Goal: Transaction & Acquisition: Purchase product/service

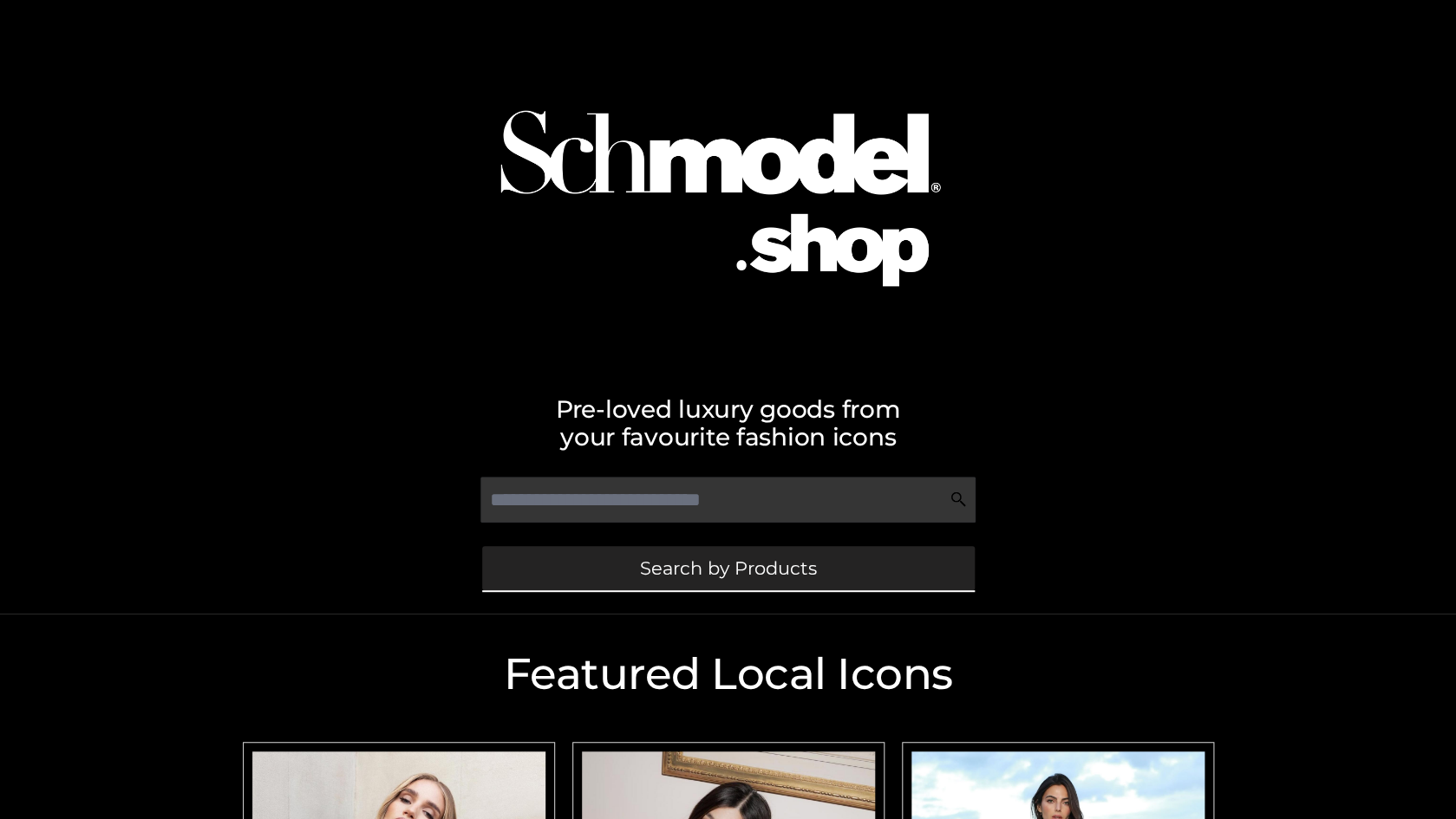
click at [789, 567] on span "Search by Products" at bounding box center [728, 568] width 177 height 19
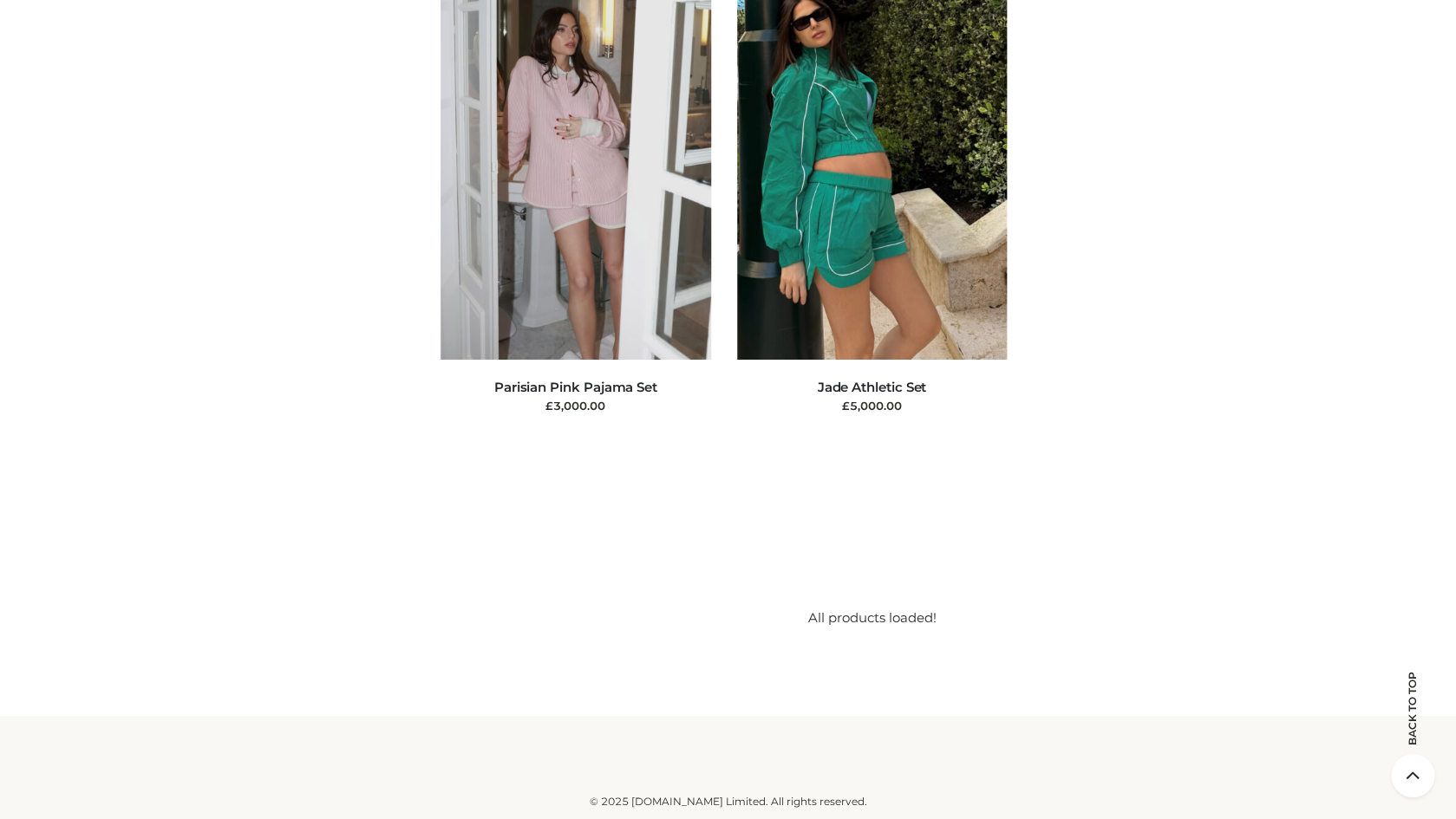
scroll to position [42855, 0]
click at [1409, 773] on icon at bounding box center [1413, 776] width 43 height 43
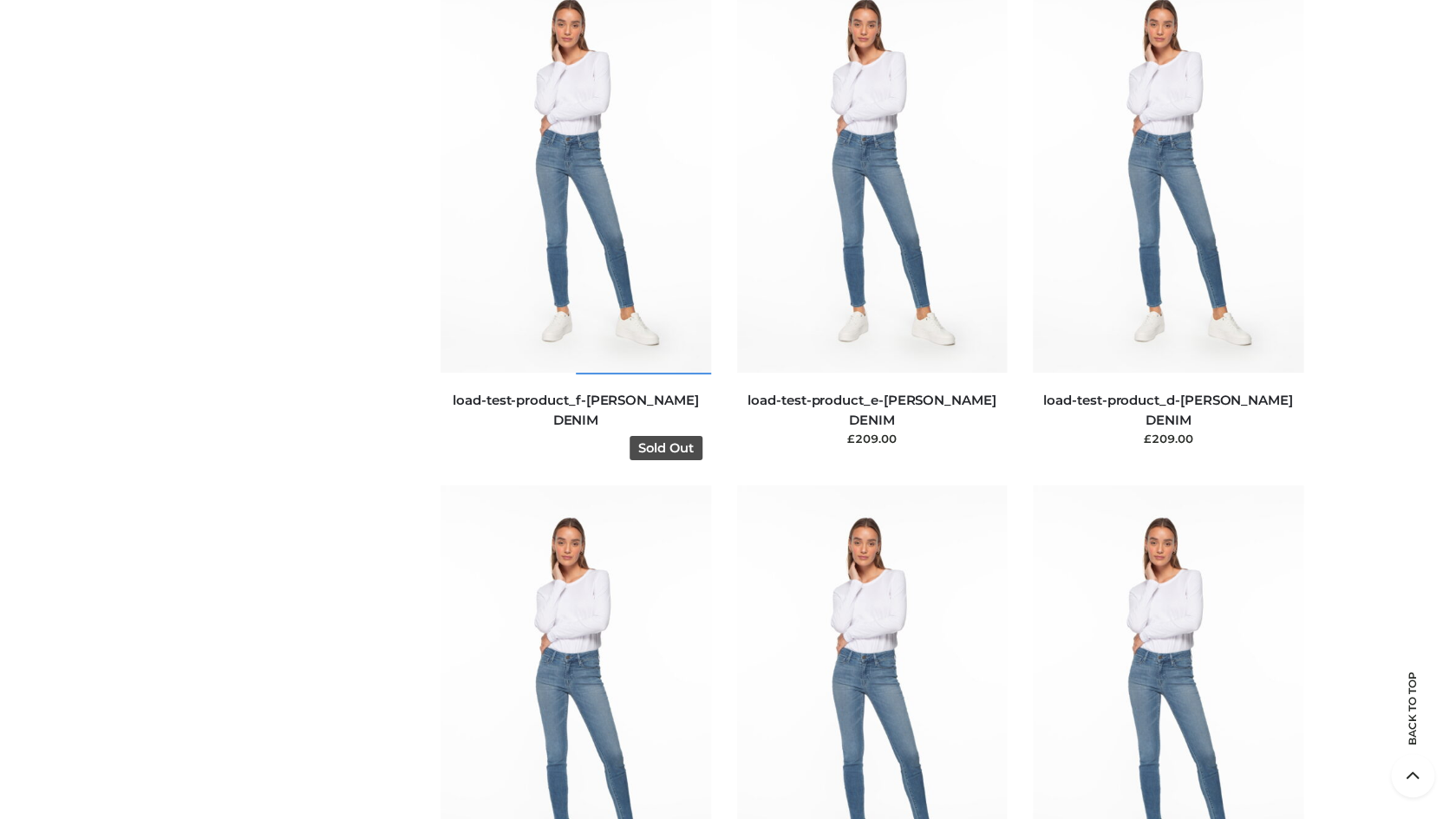
scroll to position [2964, 0]
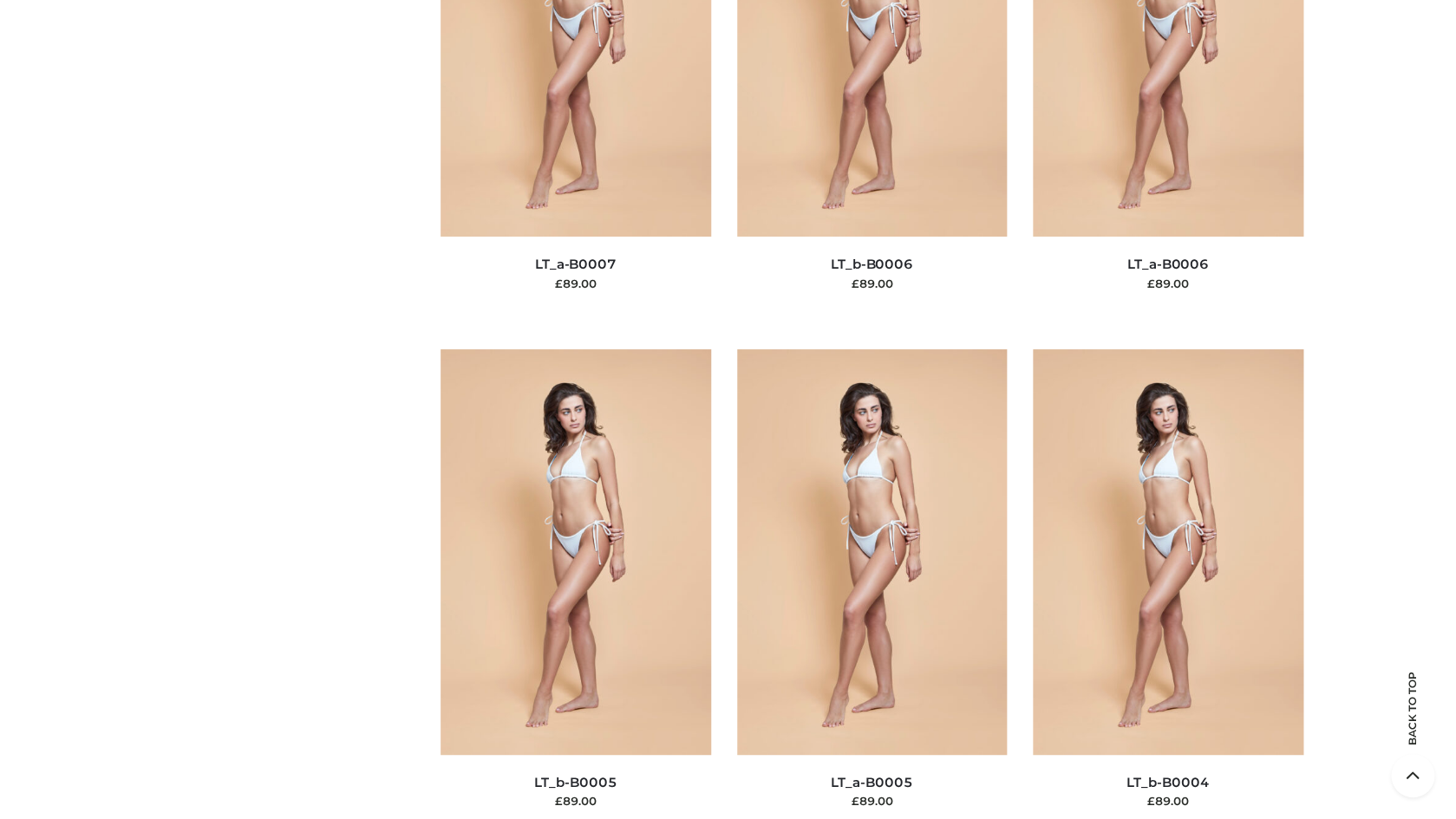
scroll to position [9154, 0]
click at [797, 462] on img at bounding box center [872, 551] width 270 height 405
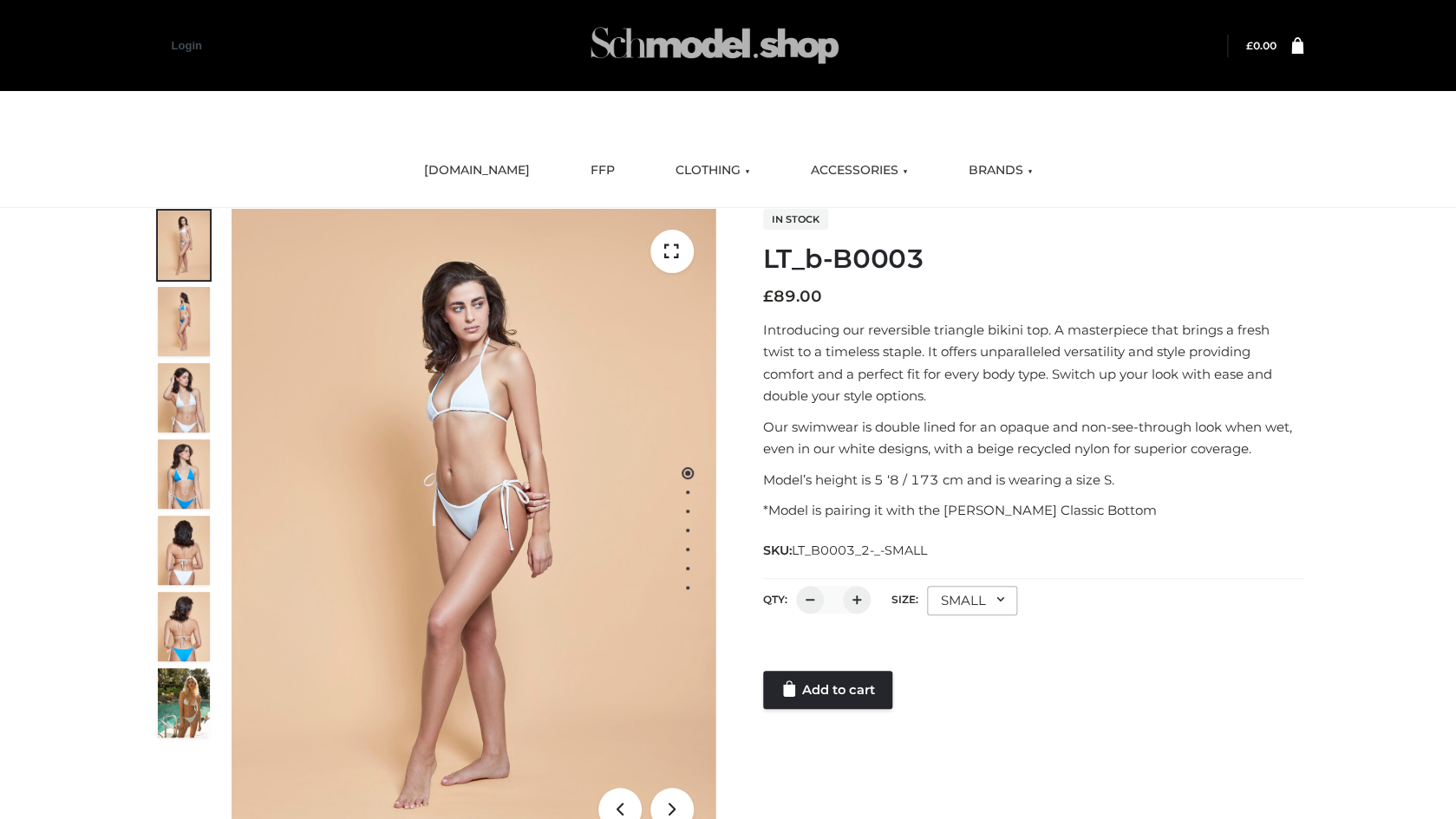
click at [690, 42] on img at bounding box center [715, 46] width 260 height 68
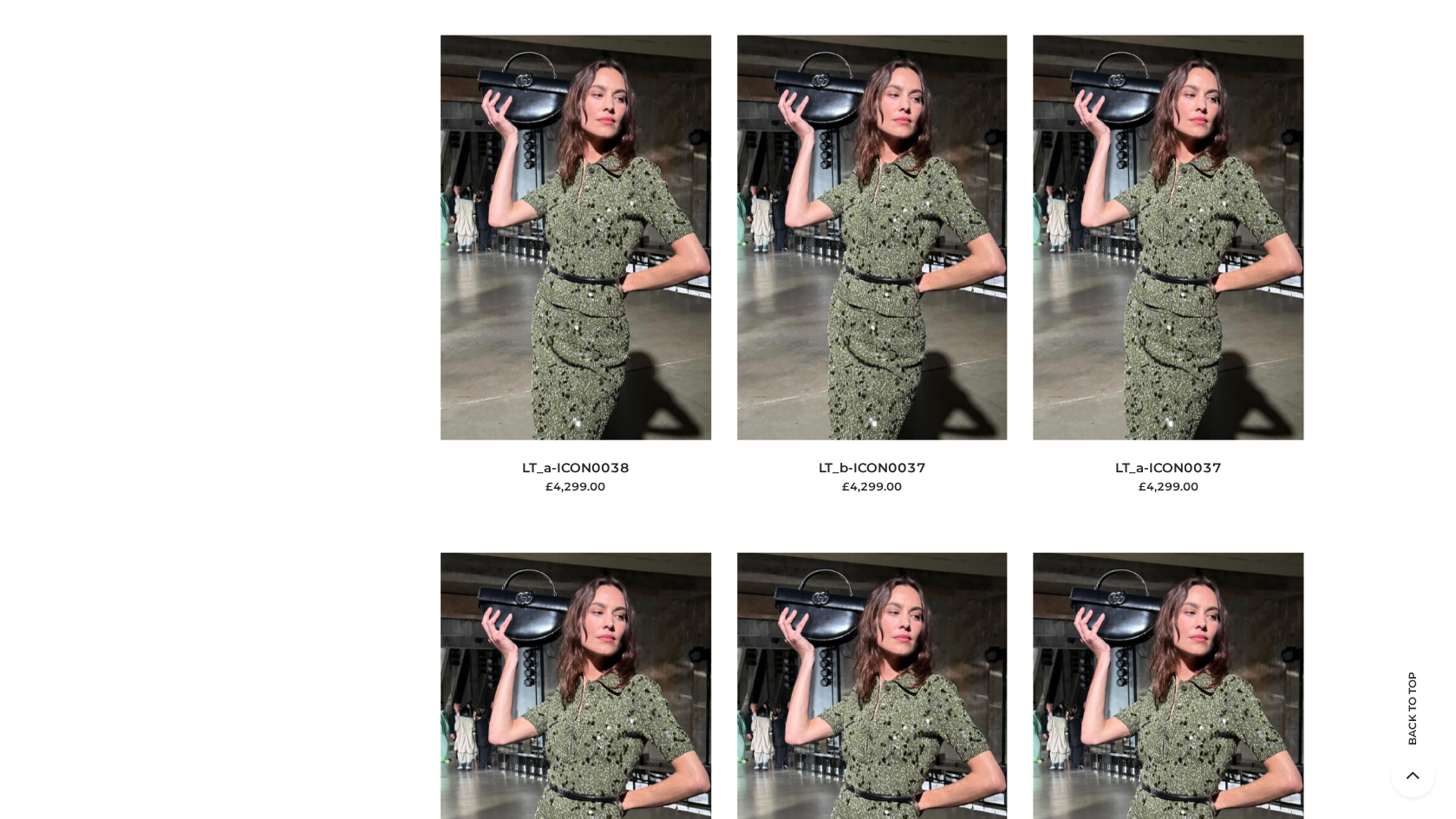
scroll to position [10552, 0]
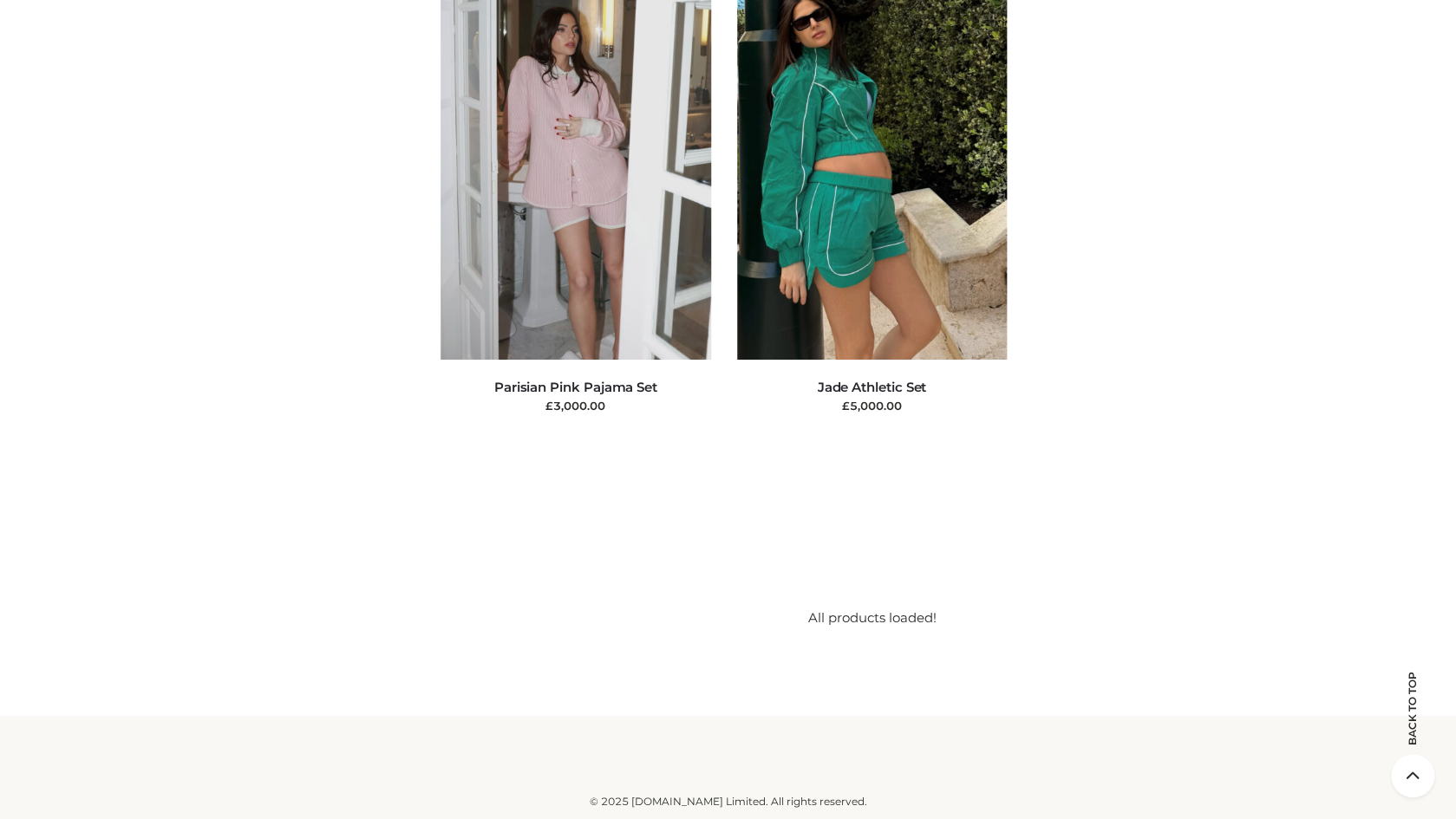
scroll to position [32776, 0]
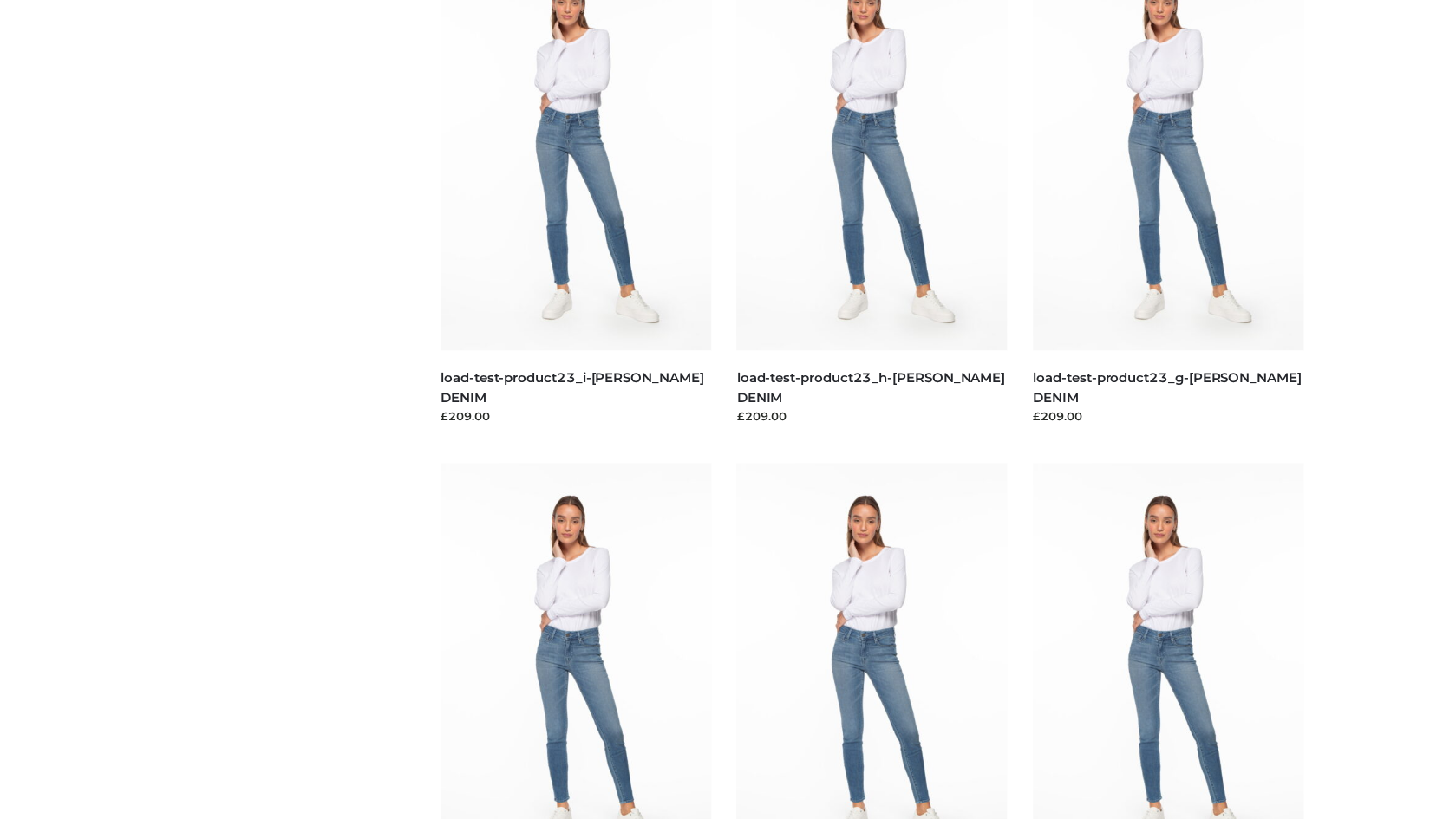
scroll to position [860, 0]
